Goal: Task Accomplishment & Management: Use online tool/utility

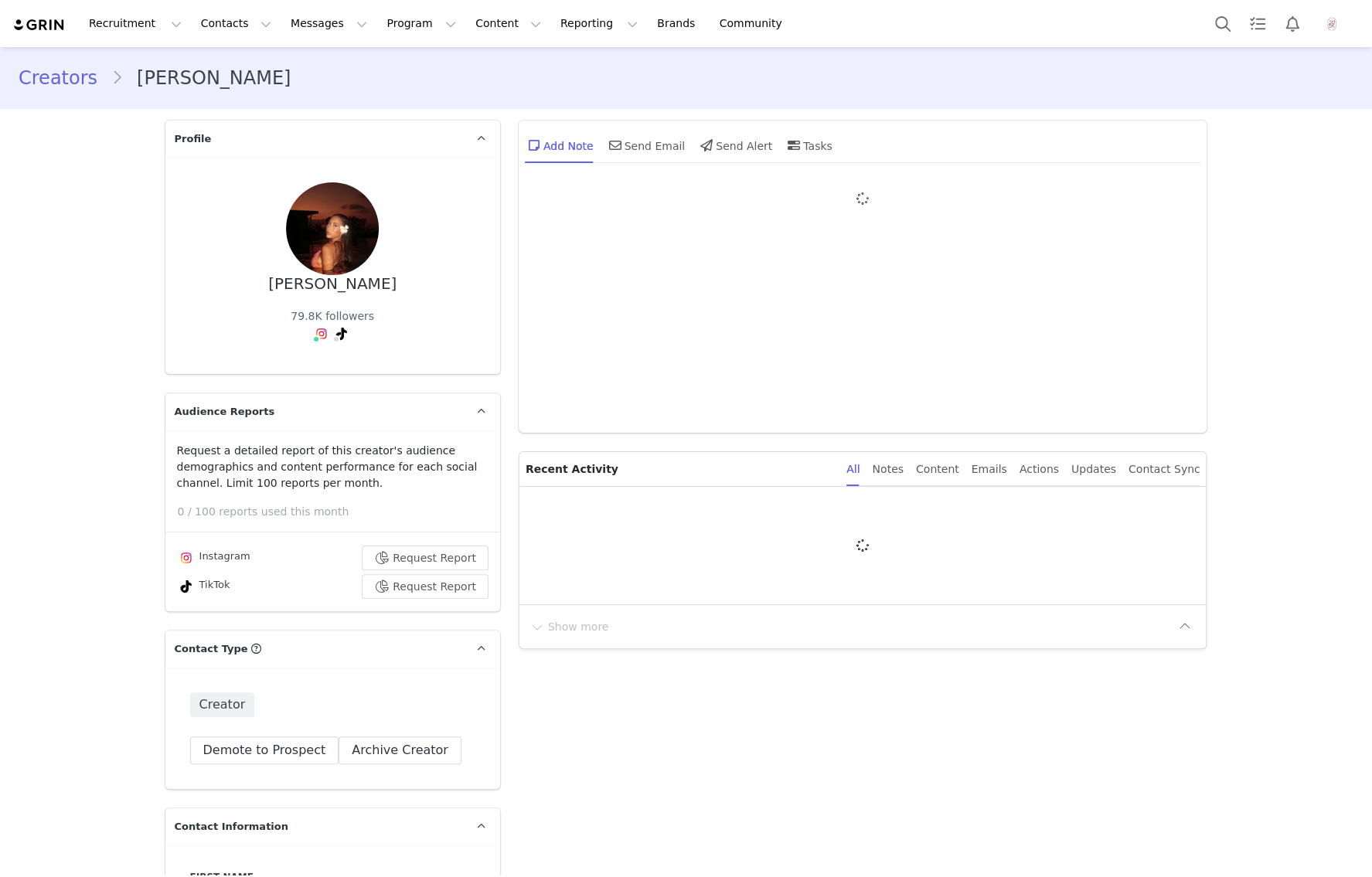
type input "+1 ([GEOGRAPHIC_DATA])"
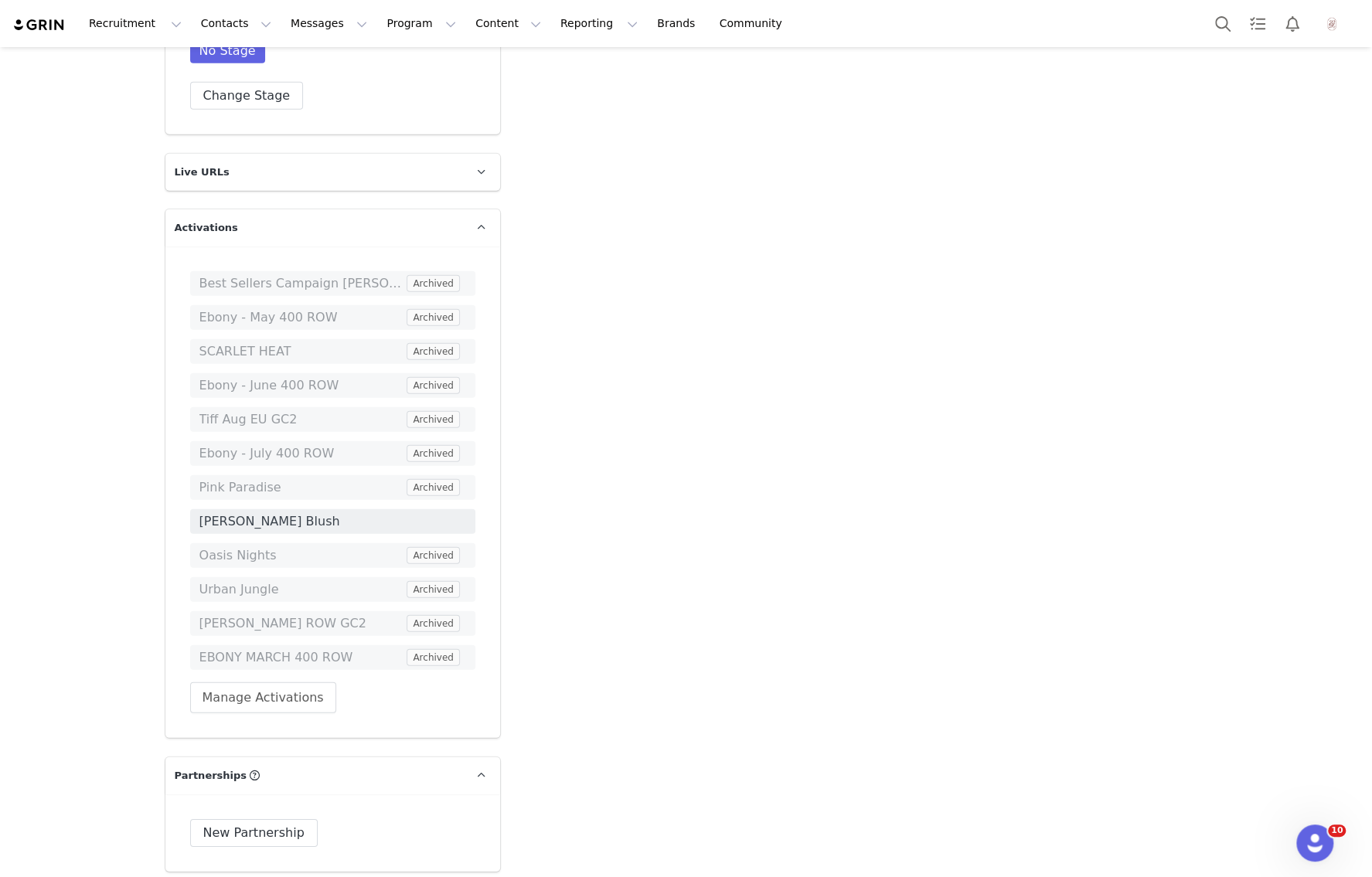
scroll to position [2869, 0]
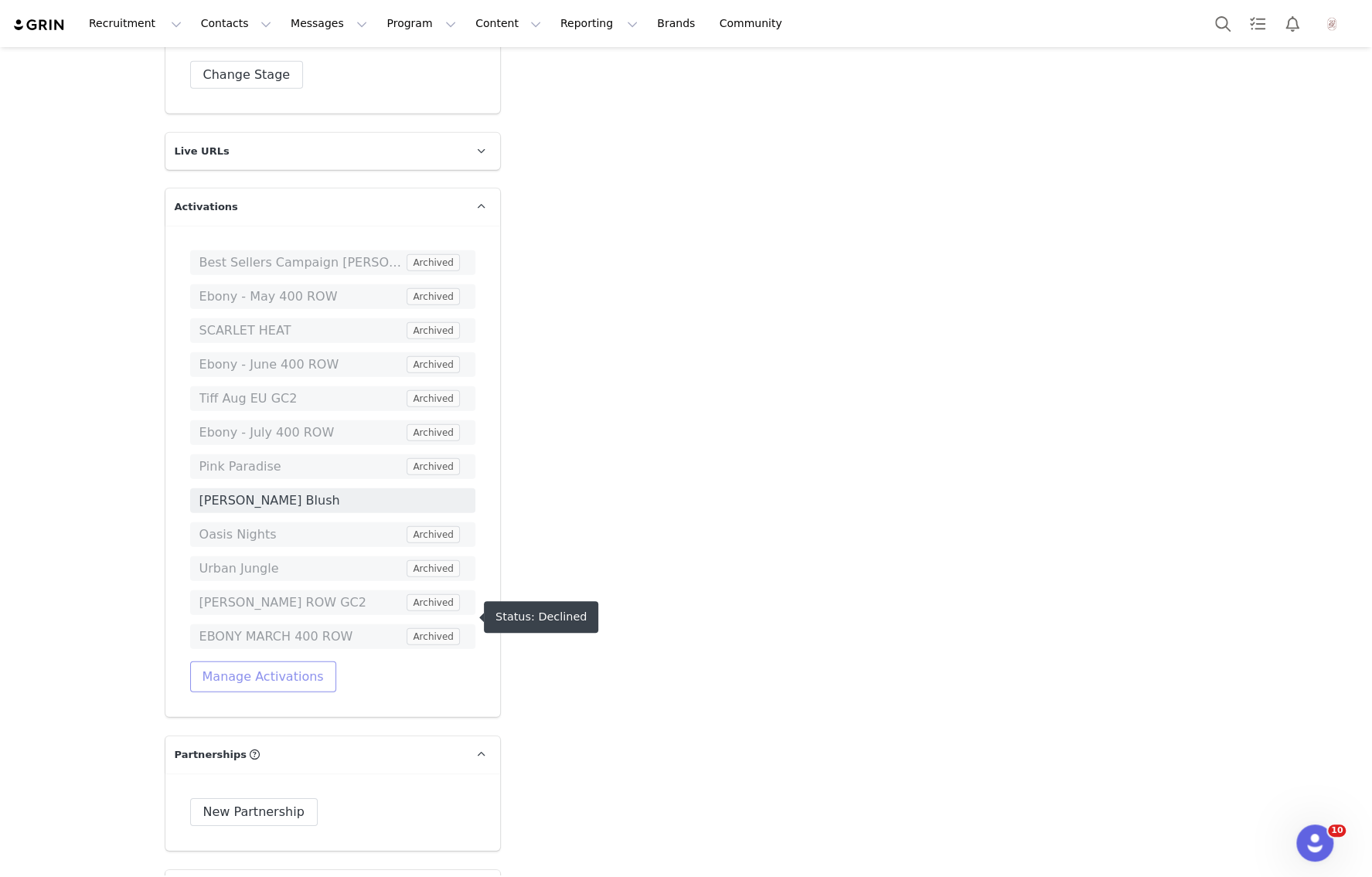
click at [270, 661] on button "Manage Activations" at bounding box center [263, 677] width 146 height 31
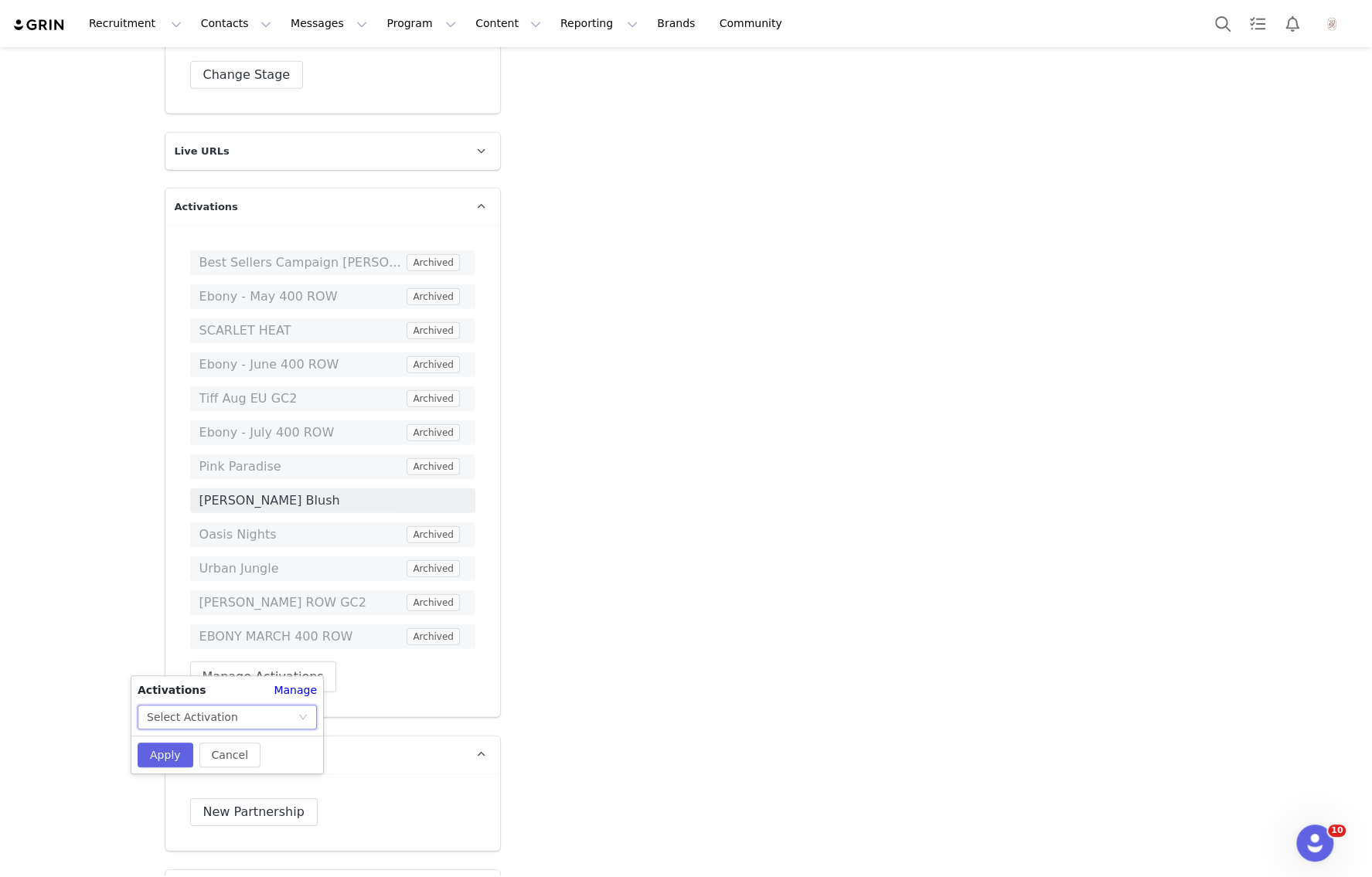
click at [217, 718] on div "Select Activation" at bounding box center [192, 718] width 92 height 24
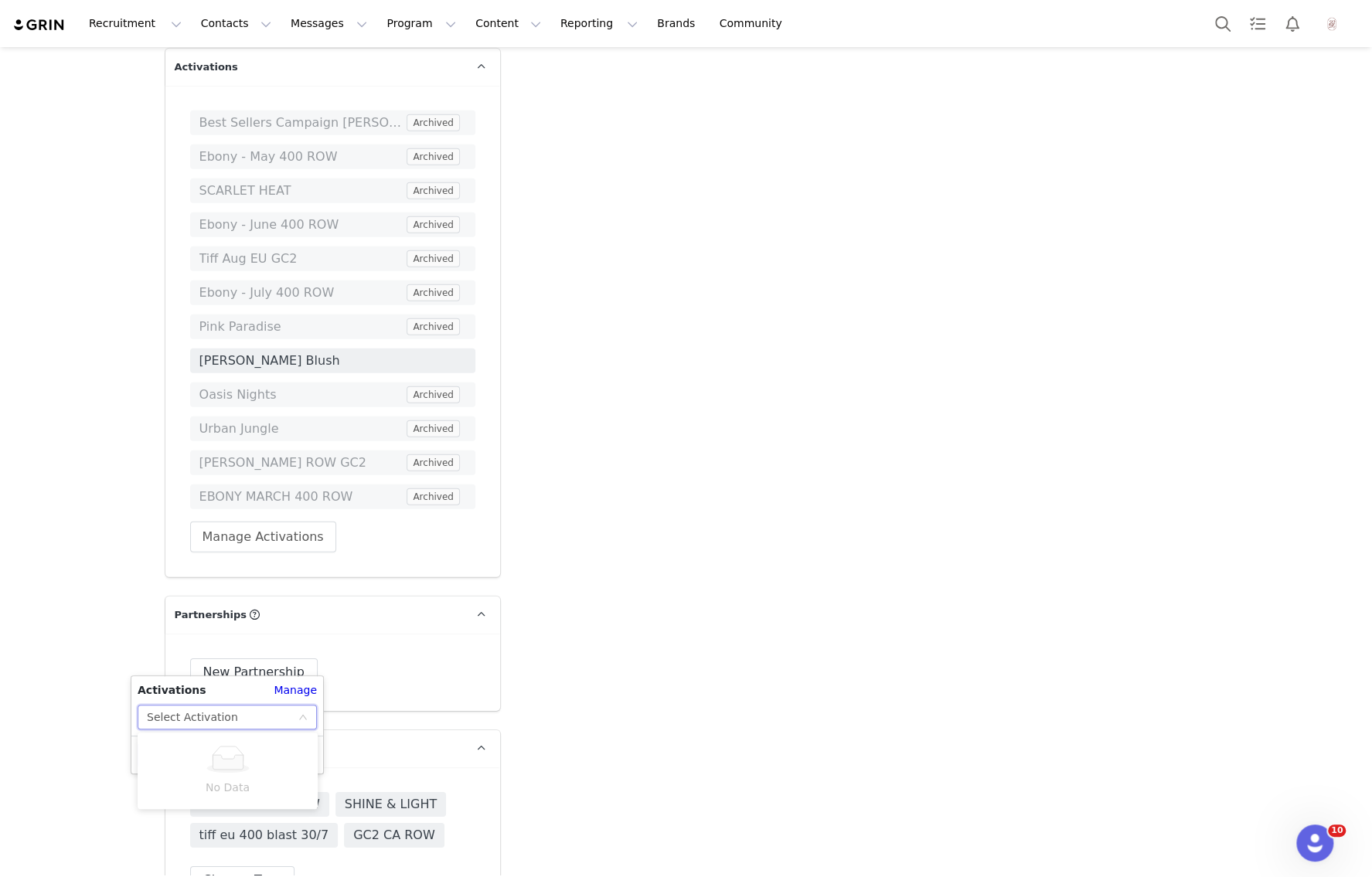
scroll to position [3051, 0]
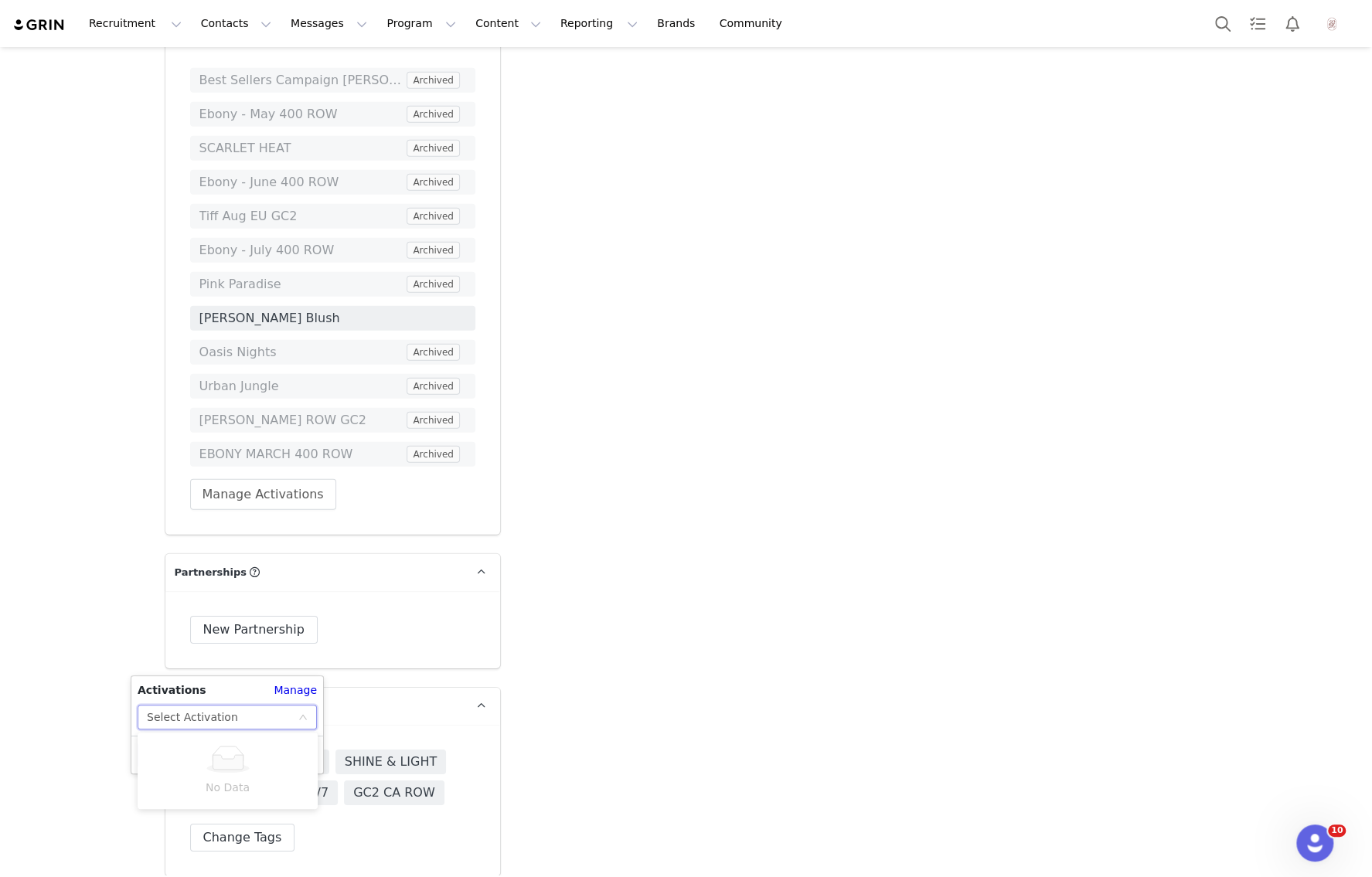
click at [392, 598] on div "New Partnership New Partnership Start Date End Date IG Posts 0 IG Videos 0 Swip…" at bounding box center [333, 630] width 334 height 77
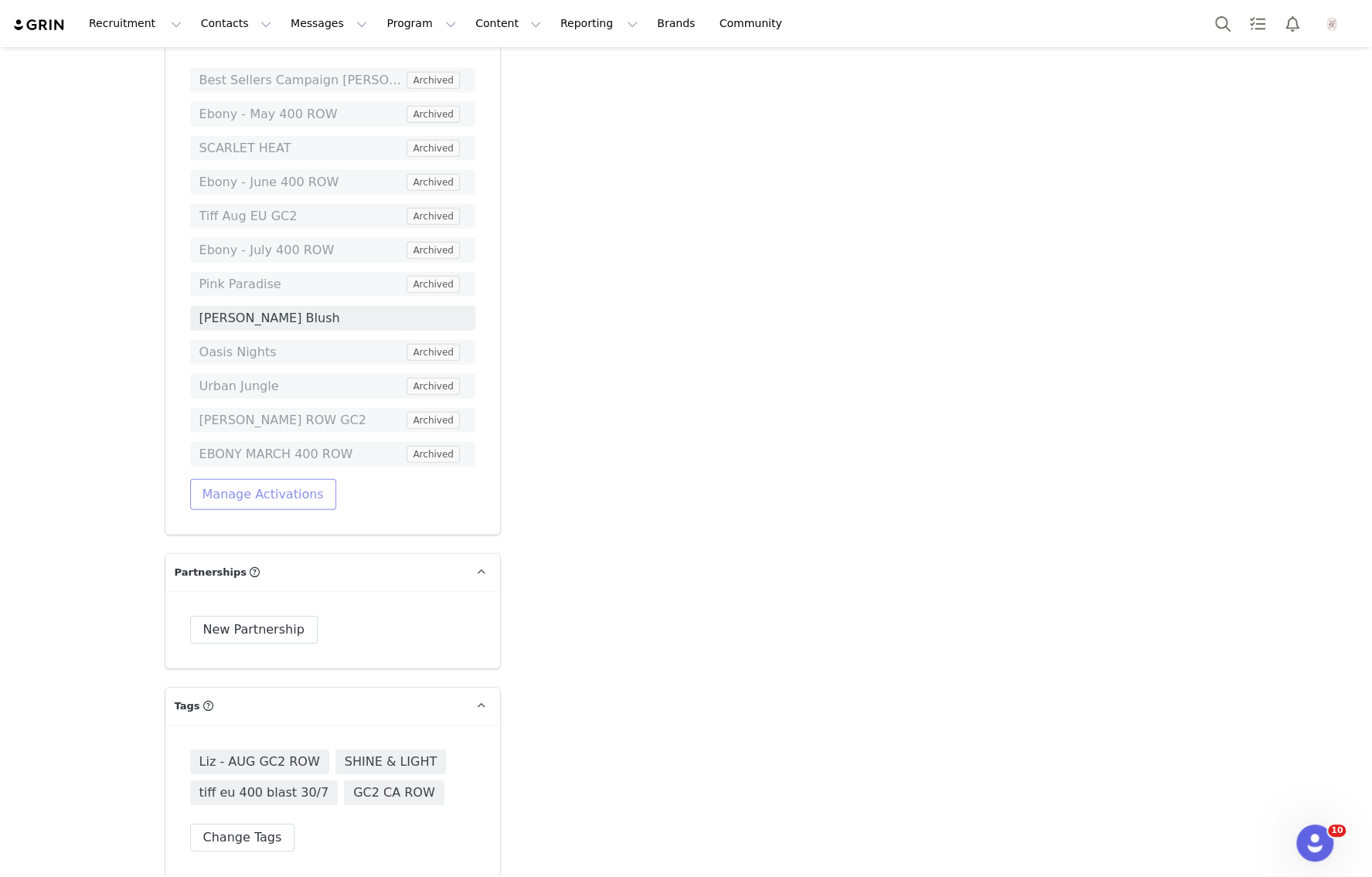
click at [250, 479] on button "Manage Activations" at bounding box center [263, 495] width 146 height 31
click at [227, 546] on div "Activations Manage Select Activation Cancel Apply" at bounding box center [227, 542] width 192 height 97
click at [227, 544] on div "Select Activation" at bounding box center [192, 535] width 92 height 24
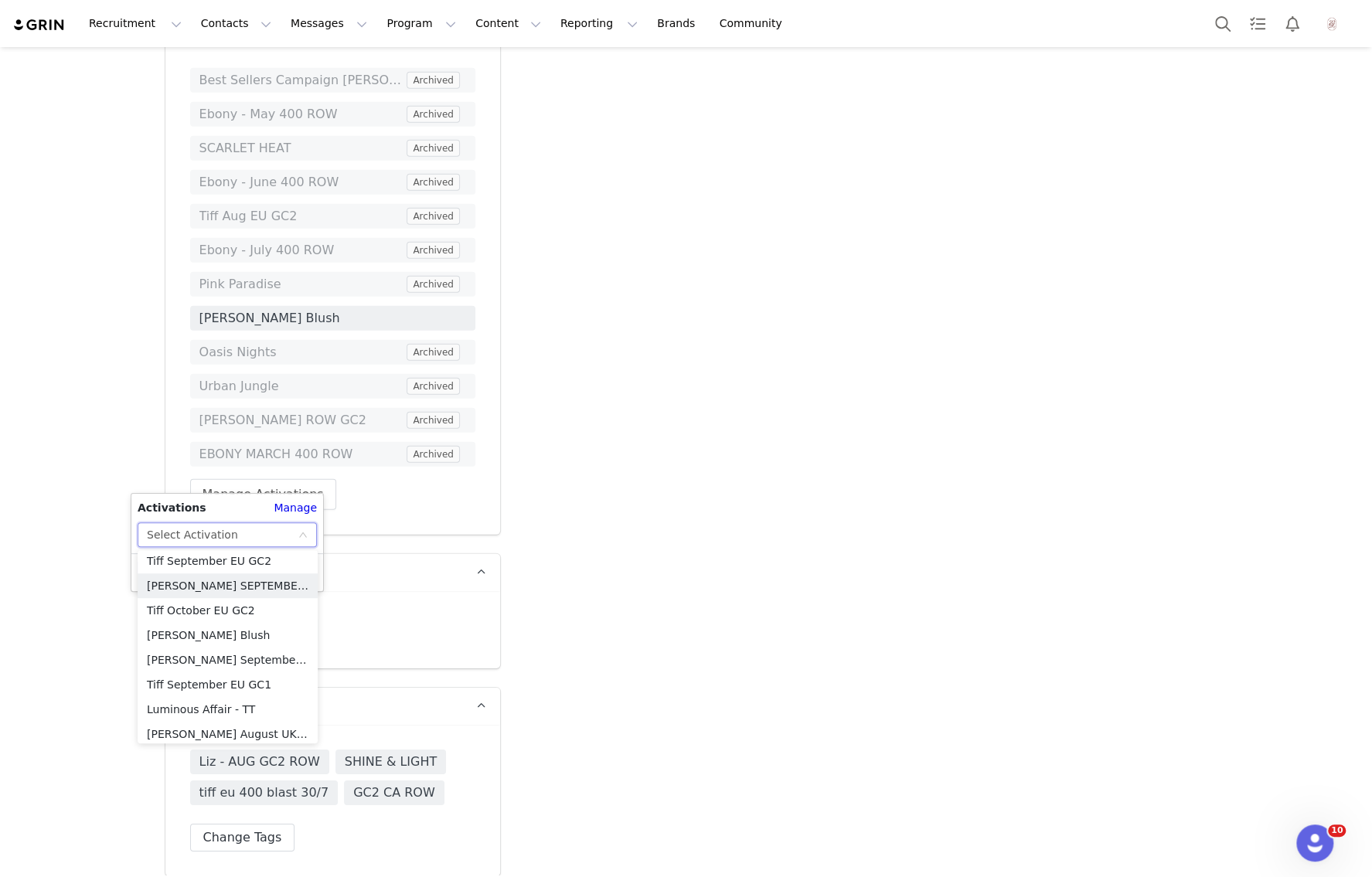
scroll to position [850, 0]
click at [256, 608] on li "Tiff October EU GC2" at bounding box center [227, 605] width 180 height 24
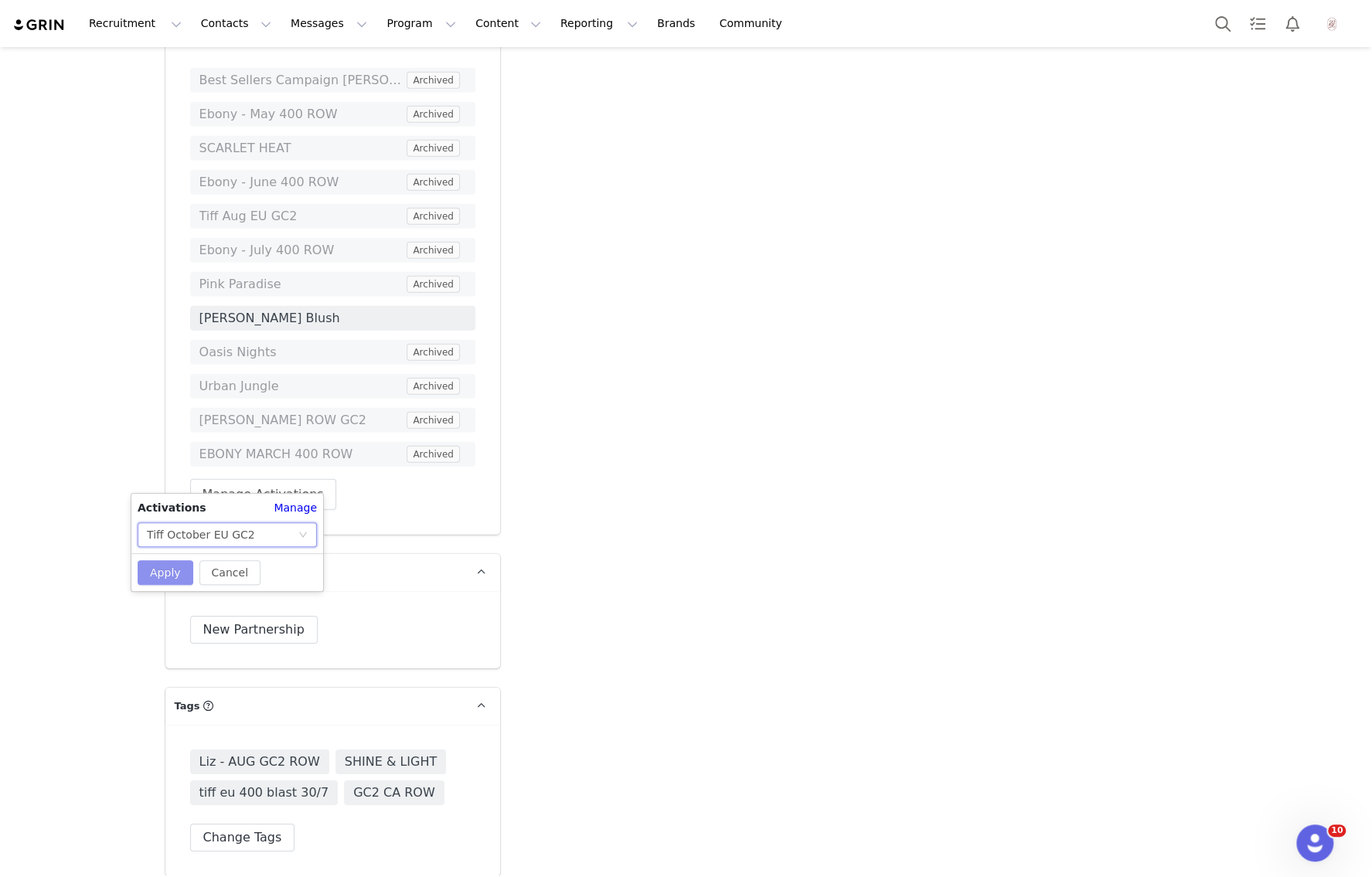
click at [167, 574] on button "Apply" at bounding box center [165, 572] width 55 height 24
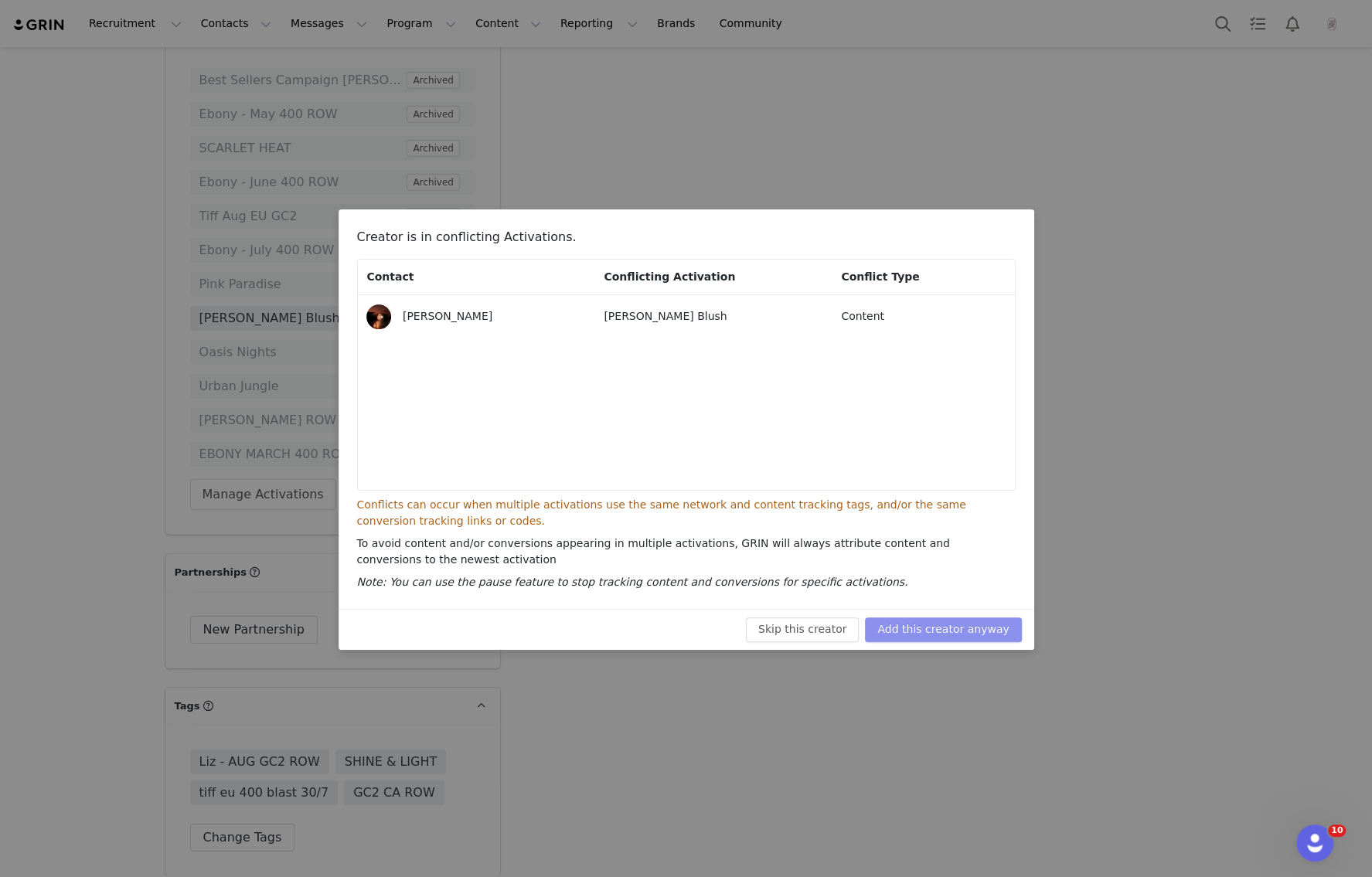
click at [969, 618] on button "Add this creator anyway" at bounding box center [942, 630] width 156 height 24
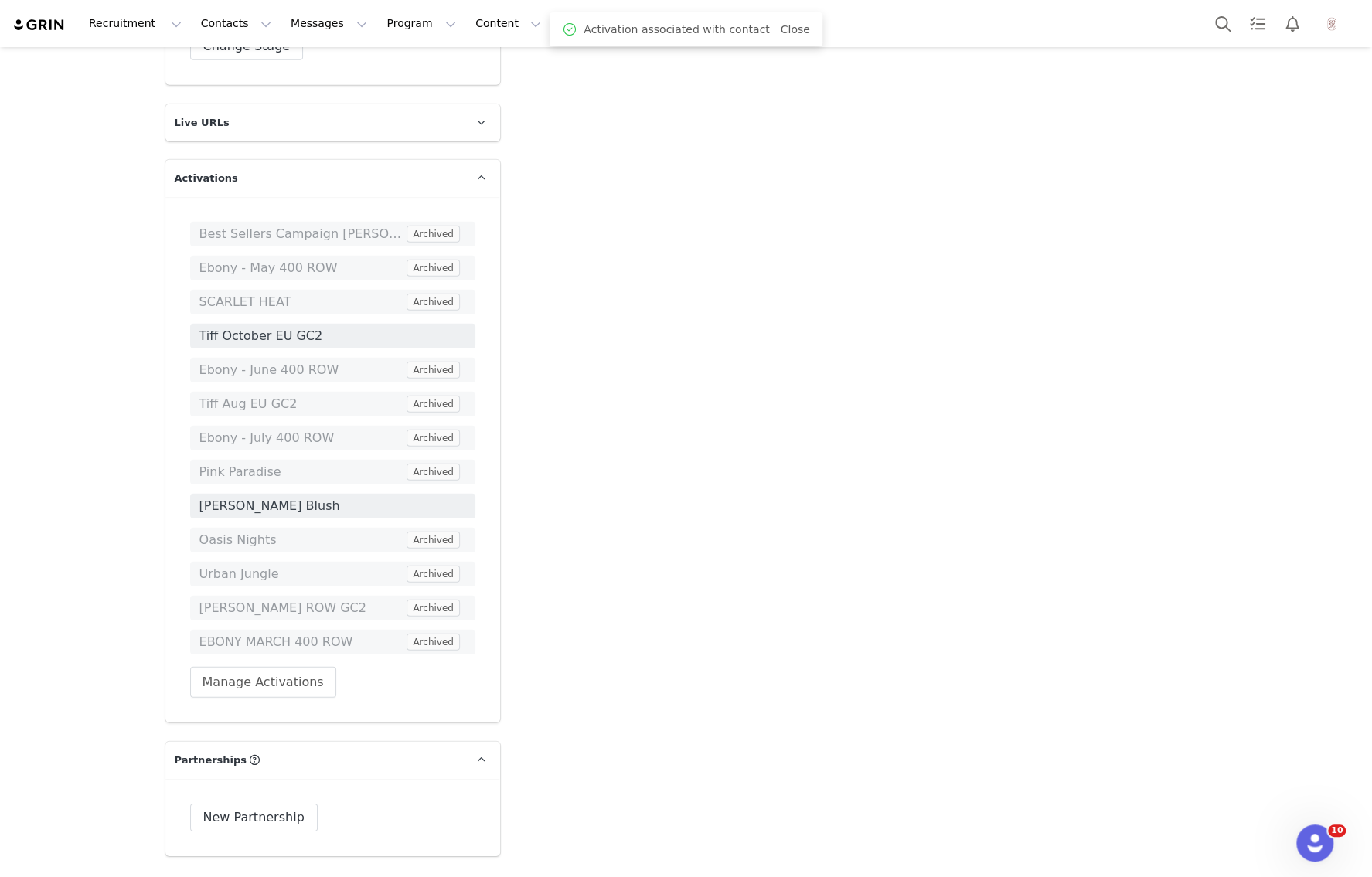
scroll to position [3051, 0]
